Goal: Transaction & Acquisition: Purchase product/service

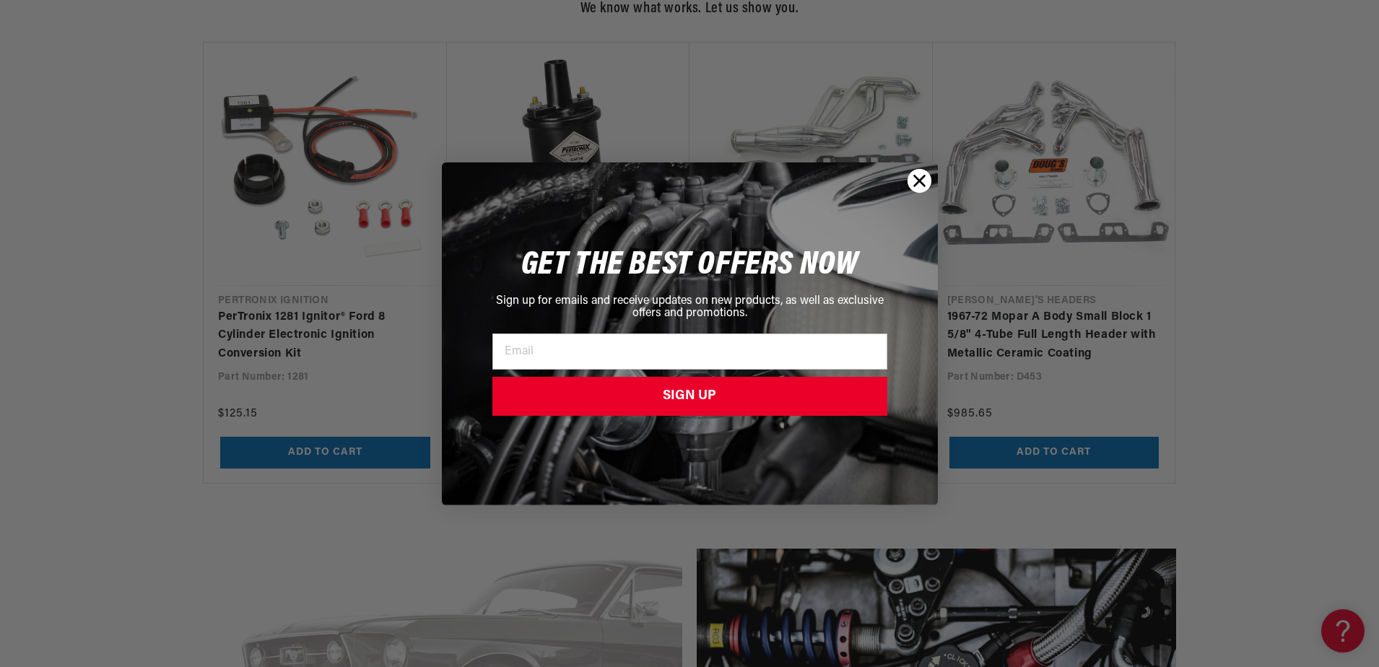
scroll to position [1733, 0]
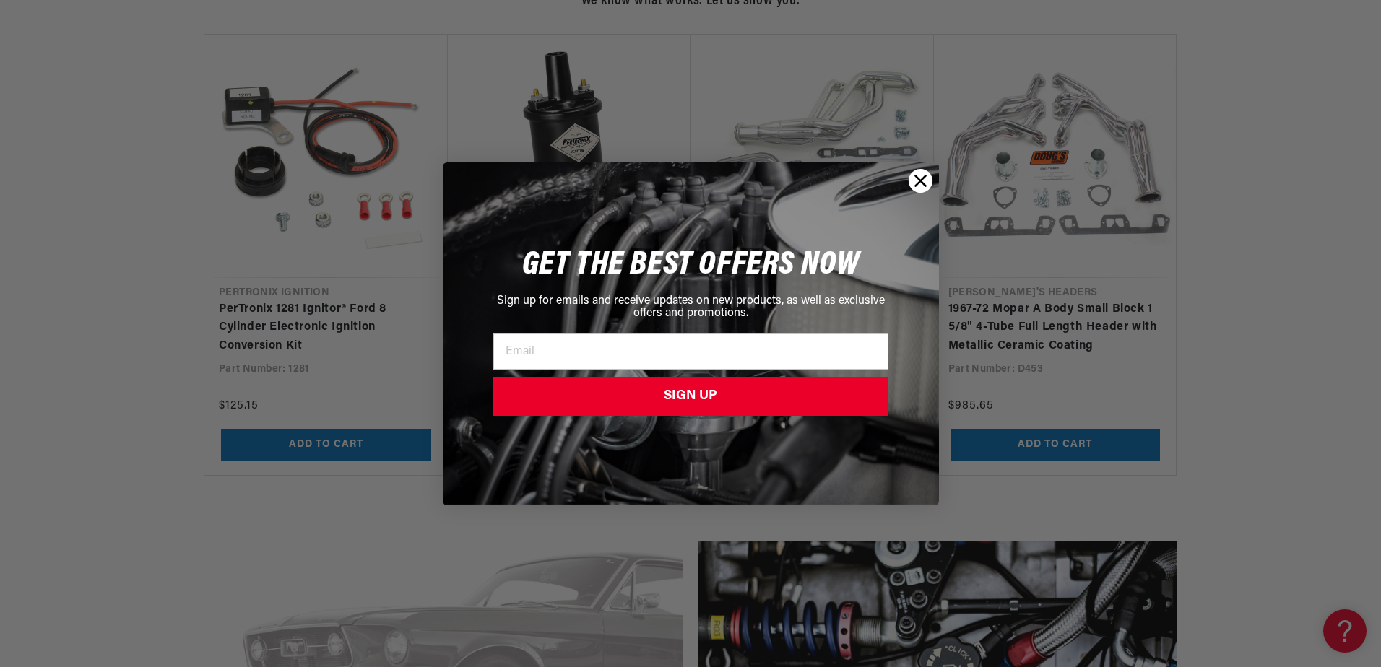
click at [915, 181] on circle "Close dialog" at bounding box center [920, 180] width 24 height 24
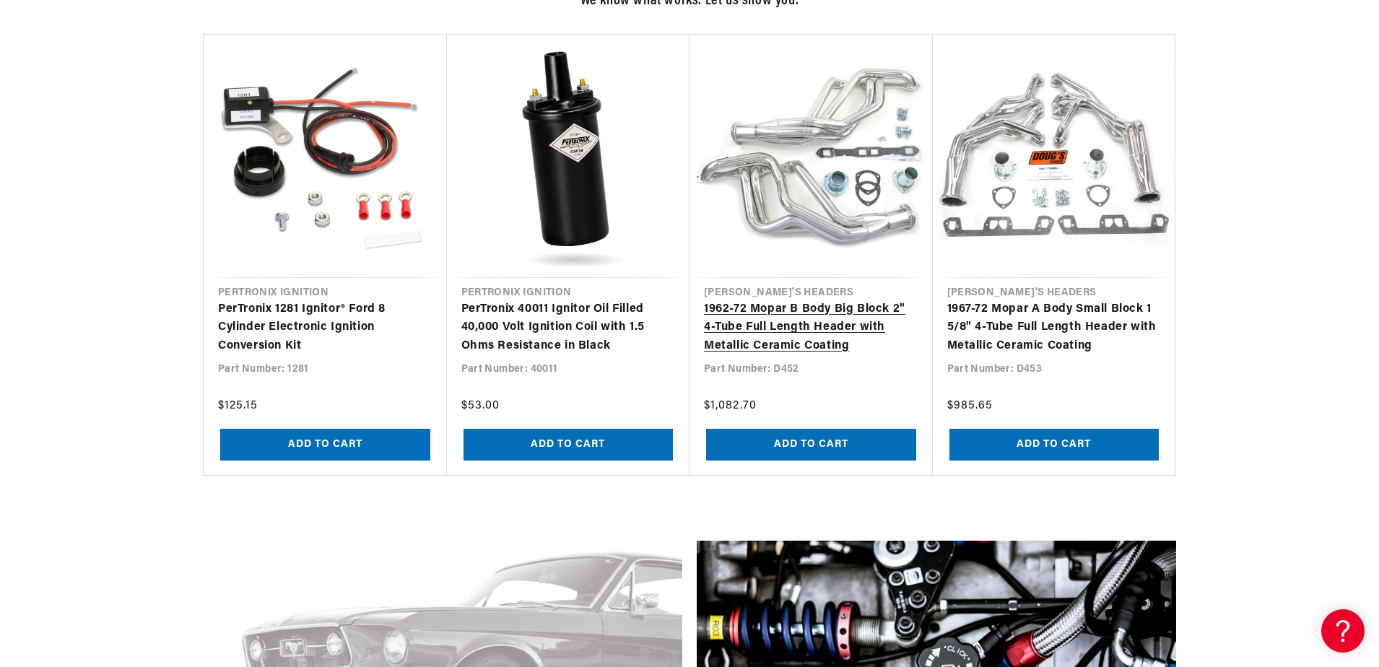
click at [814, 300] on link "1962-72 Mopar B Body Big Block 2" 4-Tube Full Length Header with Metallic Ceram…" at bounding box center [811, 328] width 214 height 56
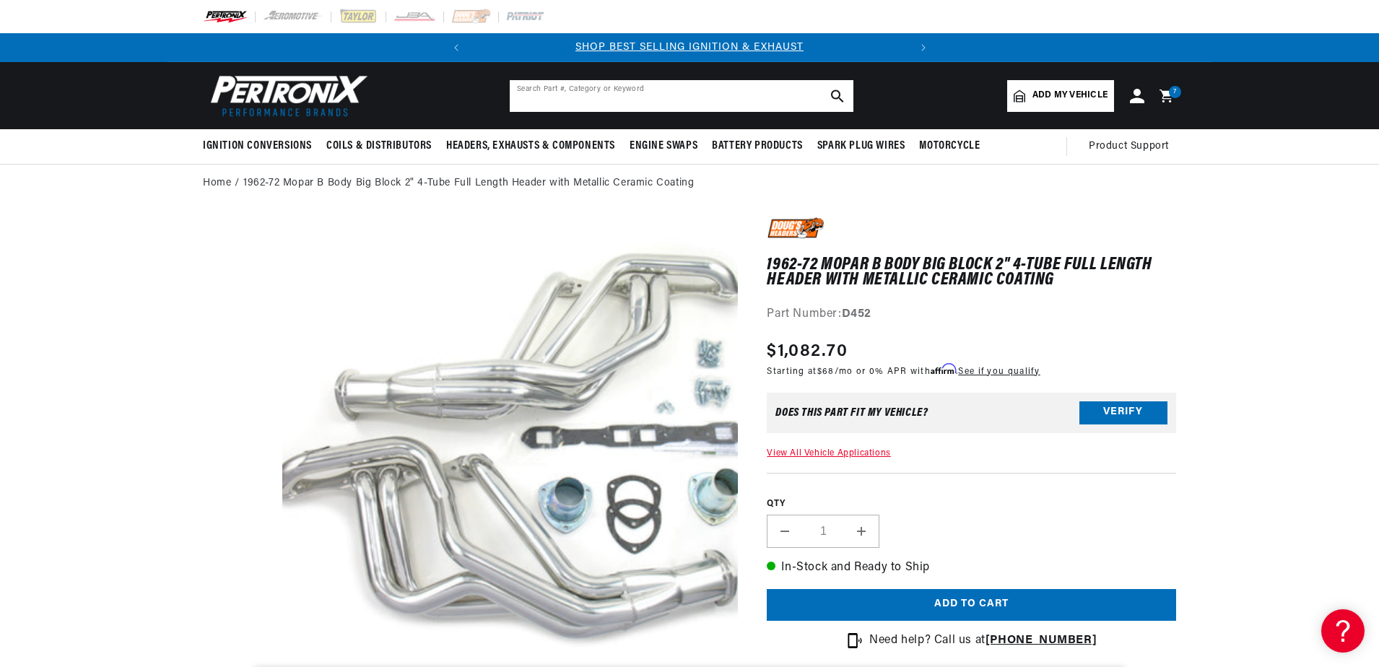
click at [682, 99] on input "text" at bounding box center [682, 96] width 344 height 32
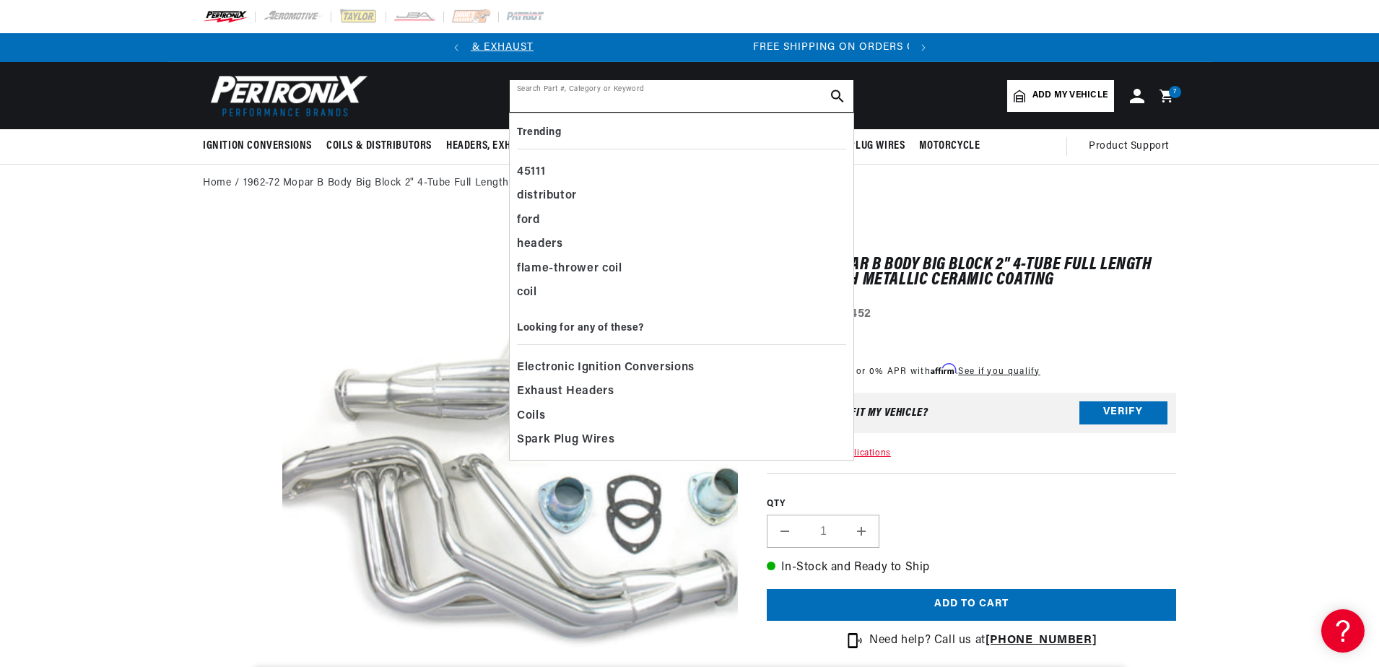
scroll to position [0, 438]
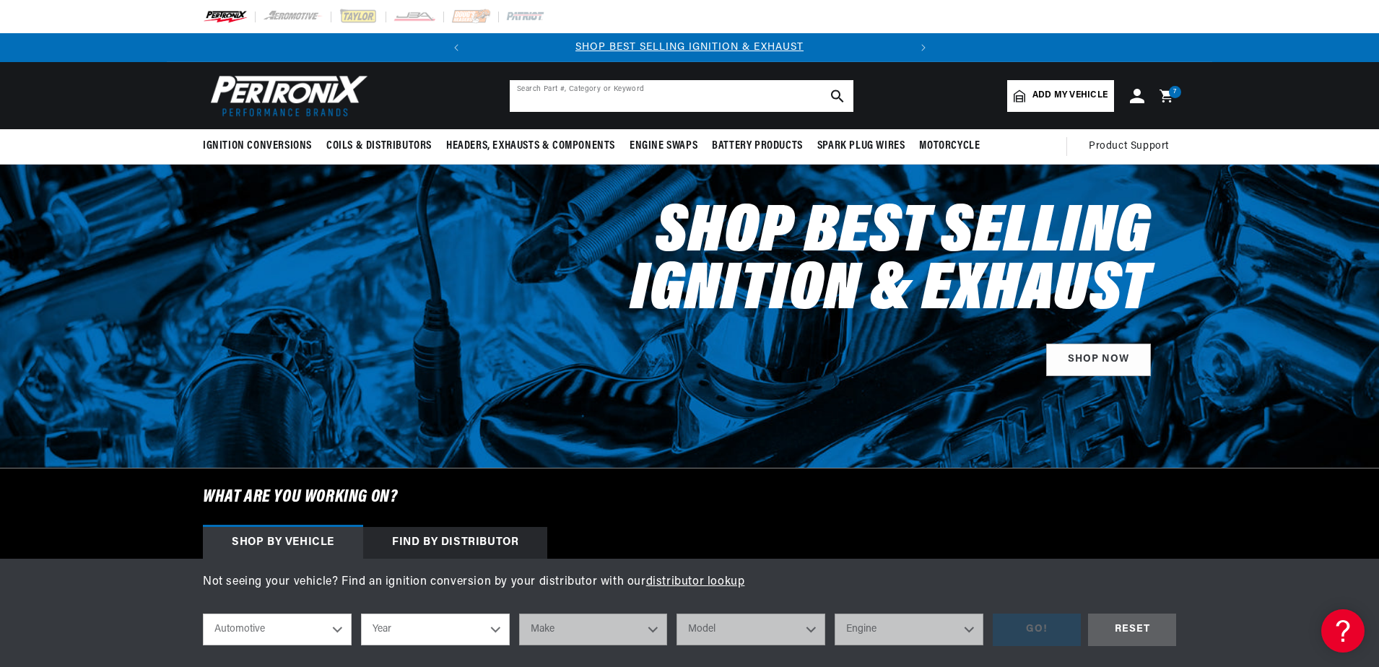
click at [713, 96] on input "text" at bounding box center [682, 96] width 344 height 32
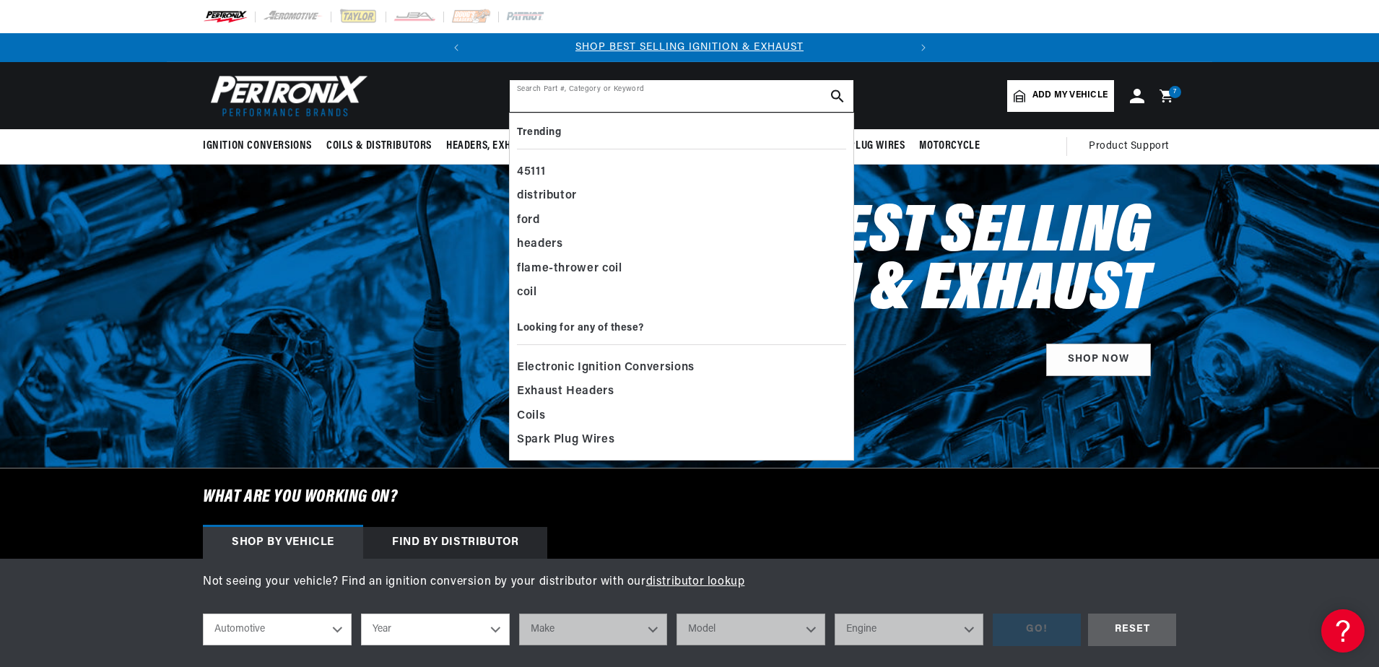
click at [647, 100] on input "text" at bounding box center [682, 96] width 344 height 32
click at [624, 97] on input "text" at bounding box center [682, 96] width 344 height 32
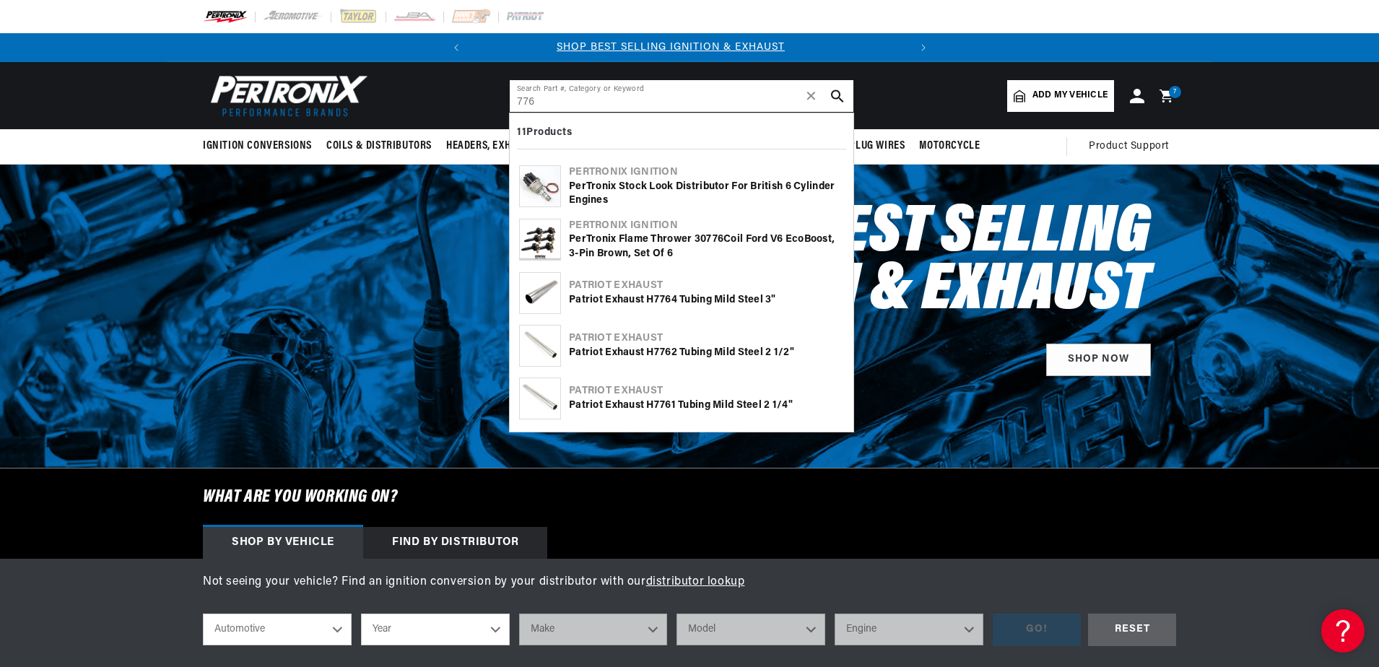
scroll to position [0, 0]
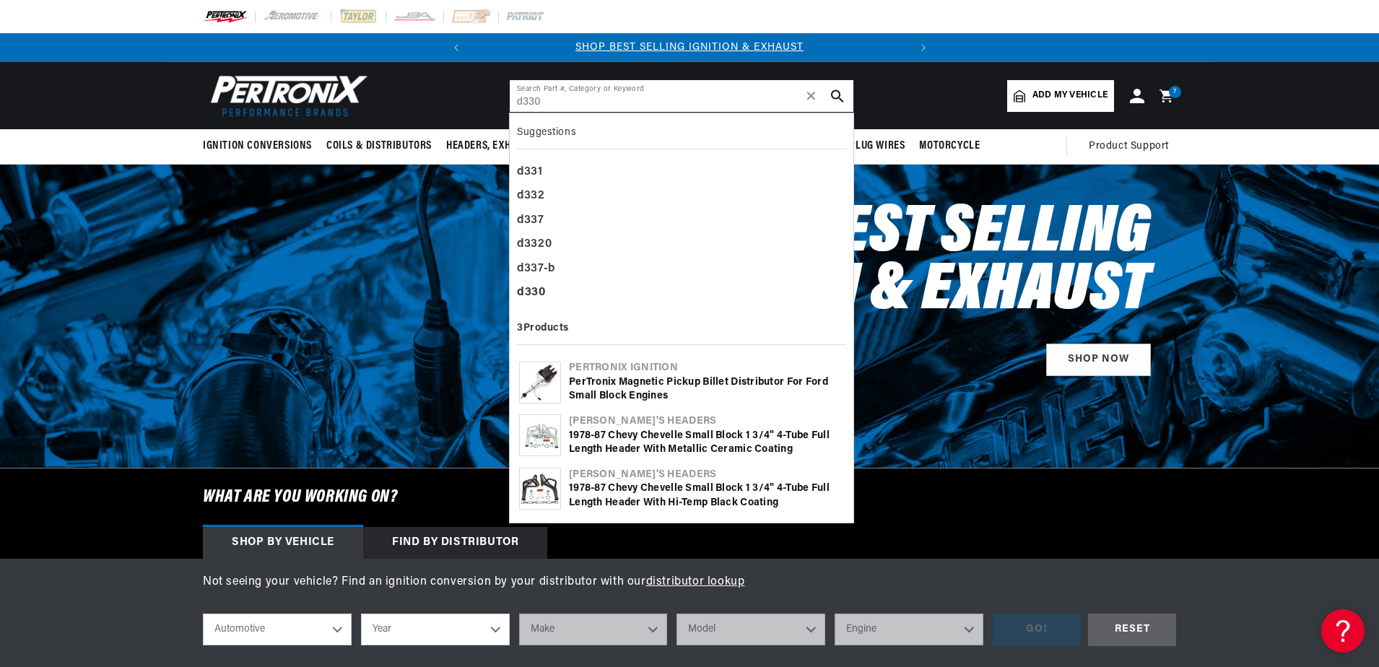
type input "d330"
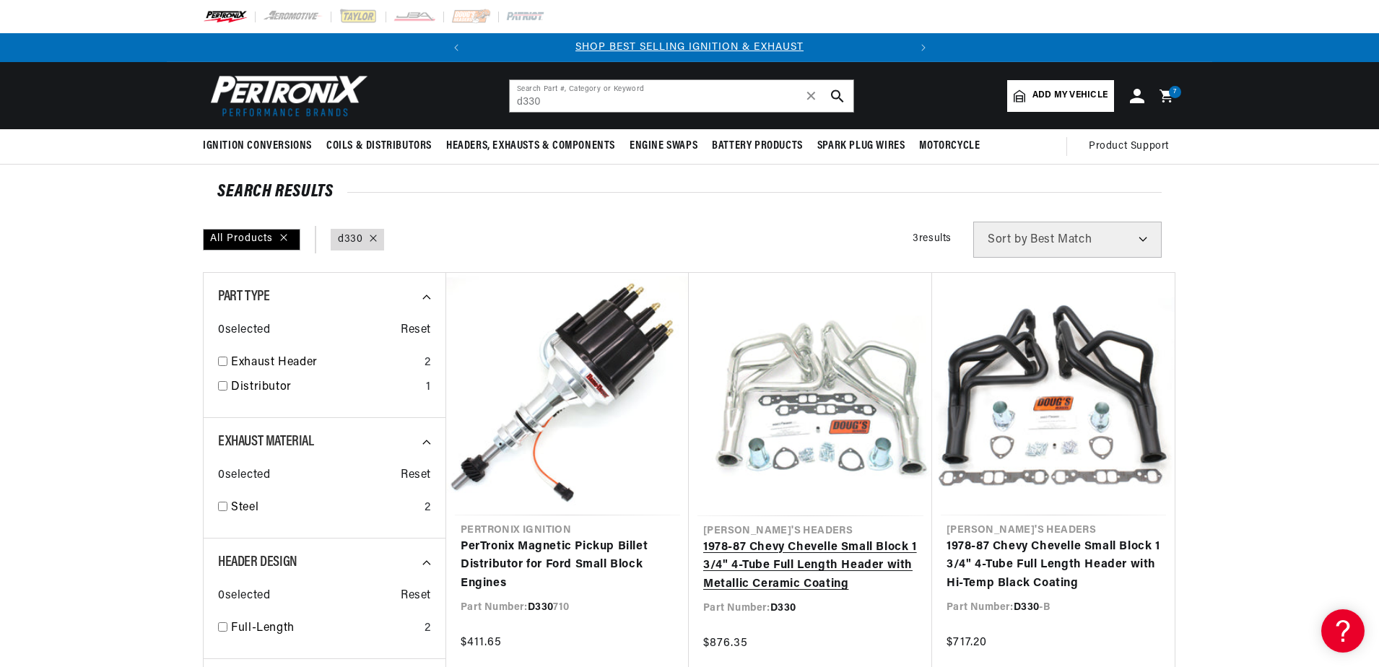
click at [834, 539] on link "1978-87 Chevy Chevelle Small Block 1 3/4" 4-Tube Full Length Header with Metall…" at bounding box center [810, 567] width 214 height 56
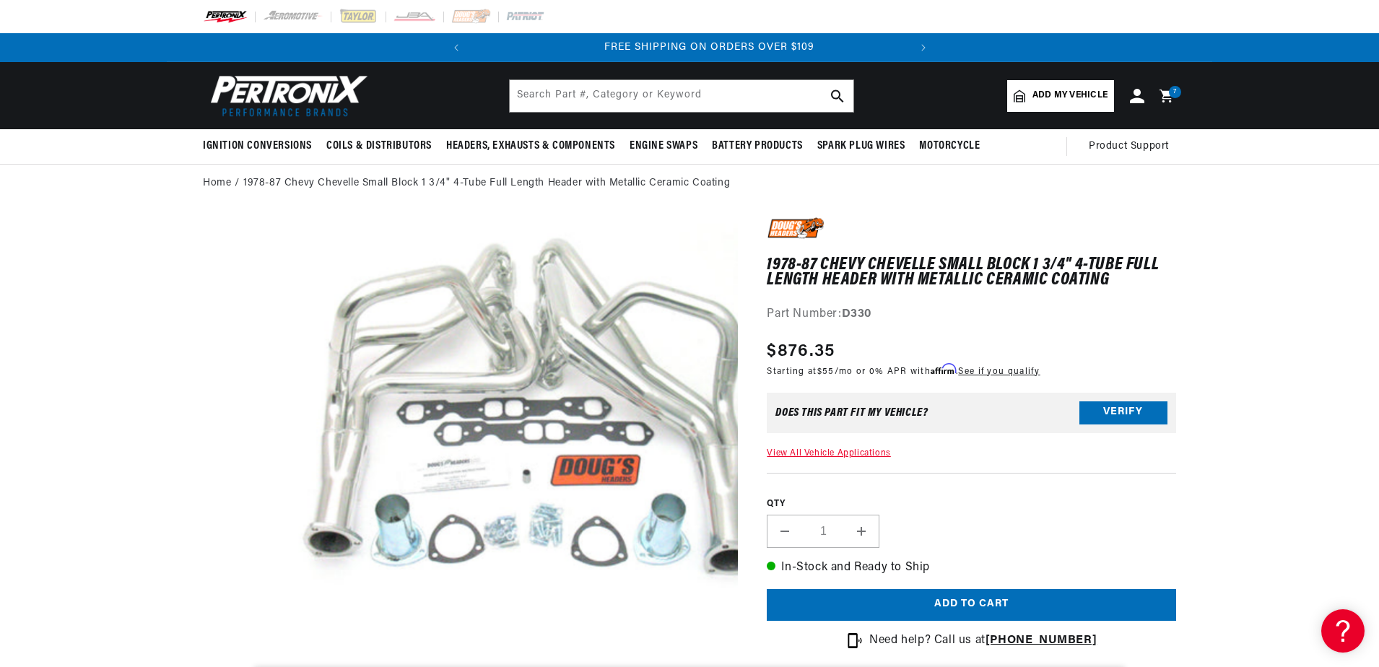
scroll to position [0, 438]
